Goal: Complete application form

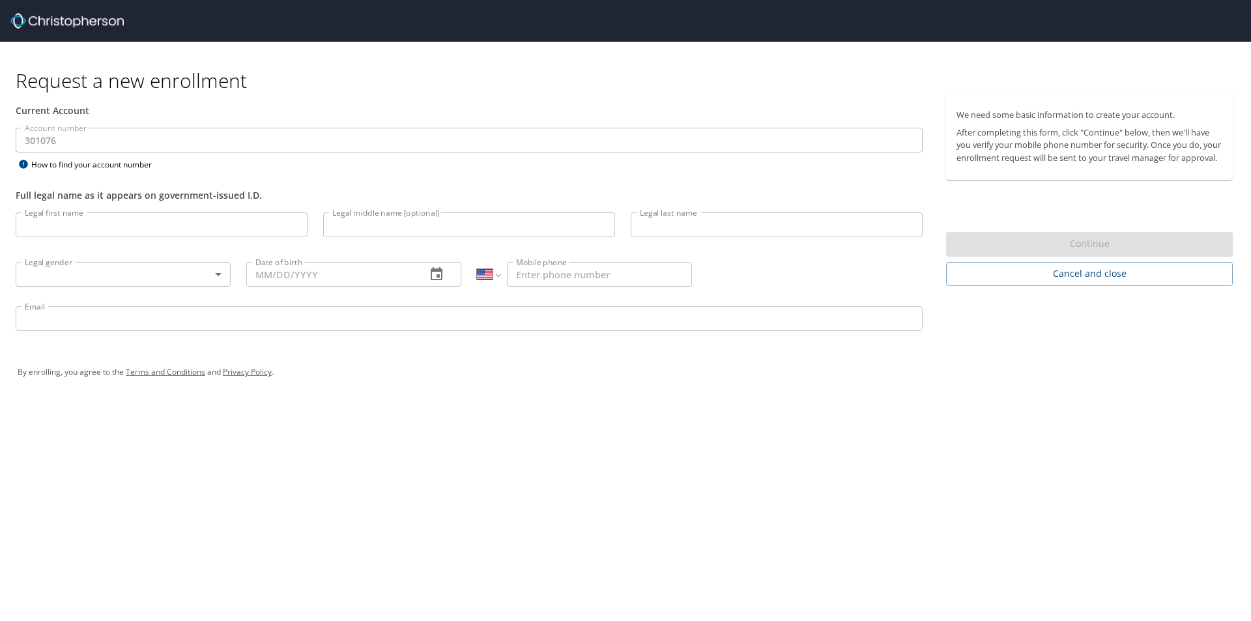
select select "US"
click at [860, 17] on div at bounding box center [630, 21] width 1241 height 42
select select "US"
